Goal: Information Seeking & Learning: Check status

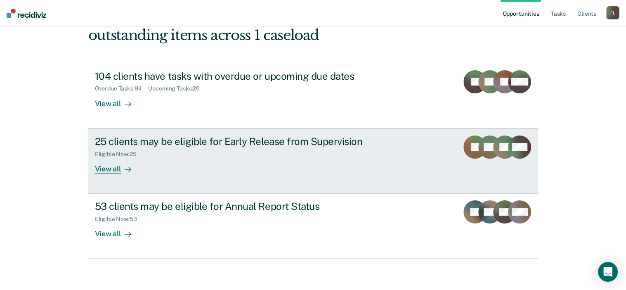
scroll to position [61, 0]
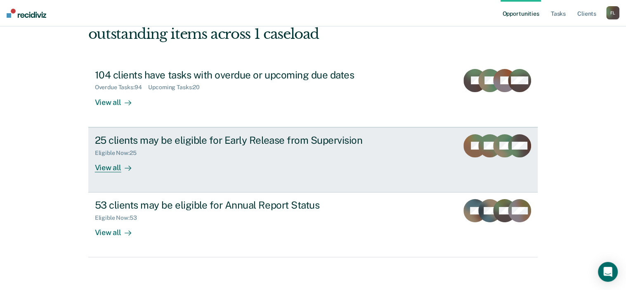
click at [210, 145] on div "25 clients may be eligible for Early Release from Supervision" at bounding box center [240, 140] width 290 height 12
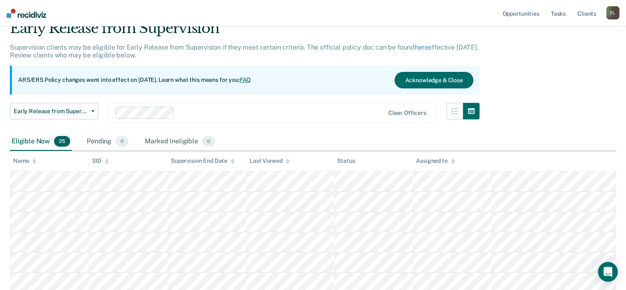
scroll to position [28, 0]
